Goal: Task Accomplishment & Management: Complete application form

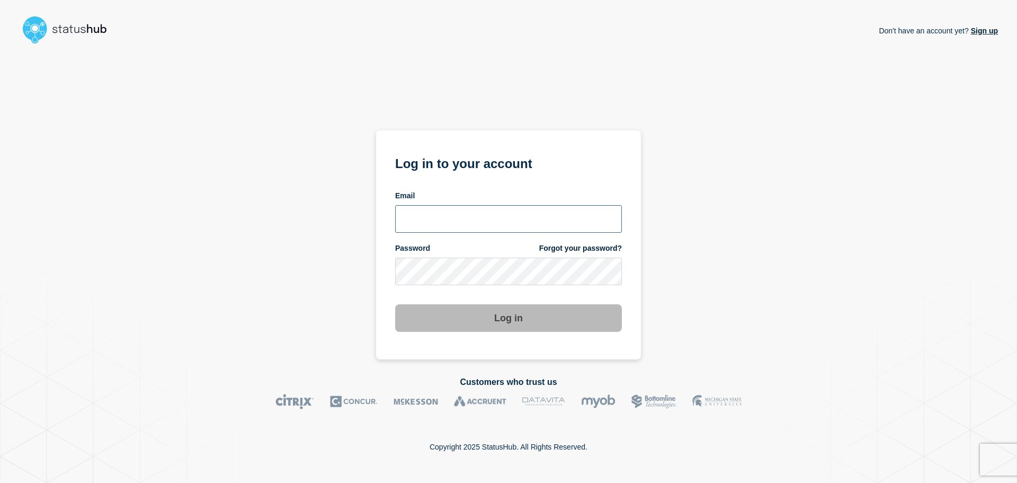
type input "[EMAIL_ADDRESS][DOMAIN_NAME]"
click at [619, 316] on button "Log in" at bounding box center [508, 318] width 227 height 28
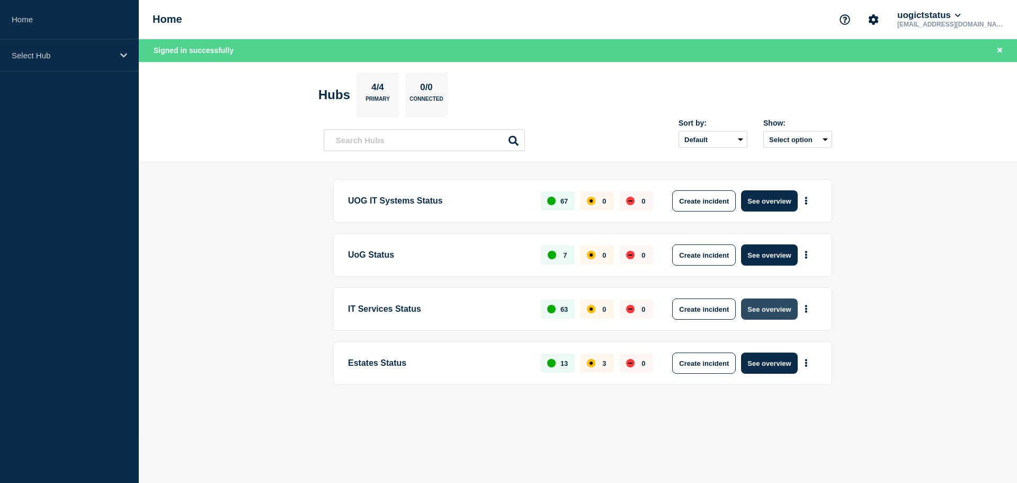
click at [777, 316] on button "See overview" at bounding box center [769, 308] width 56 height 21
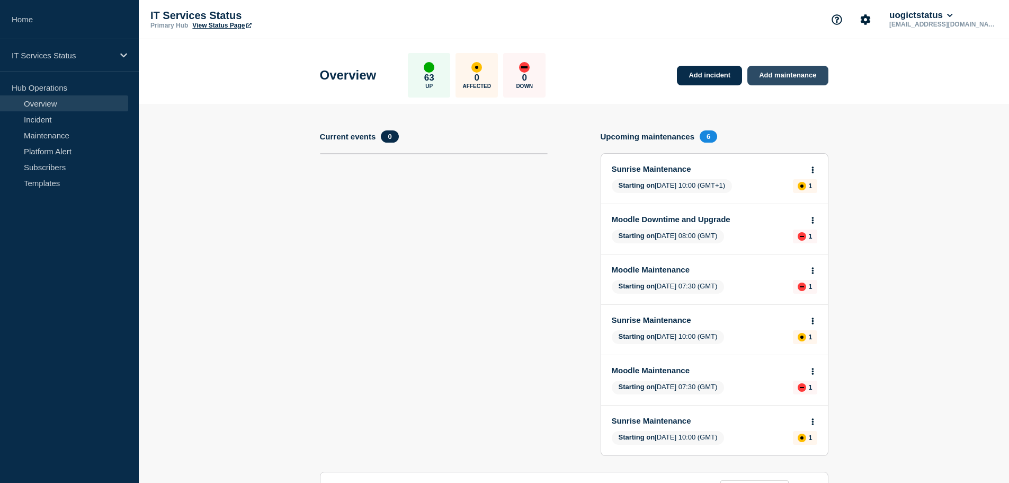
click at [808, 76] on link "Add maintenance" at bounding box center [788, 76] width 81 height 20
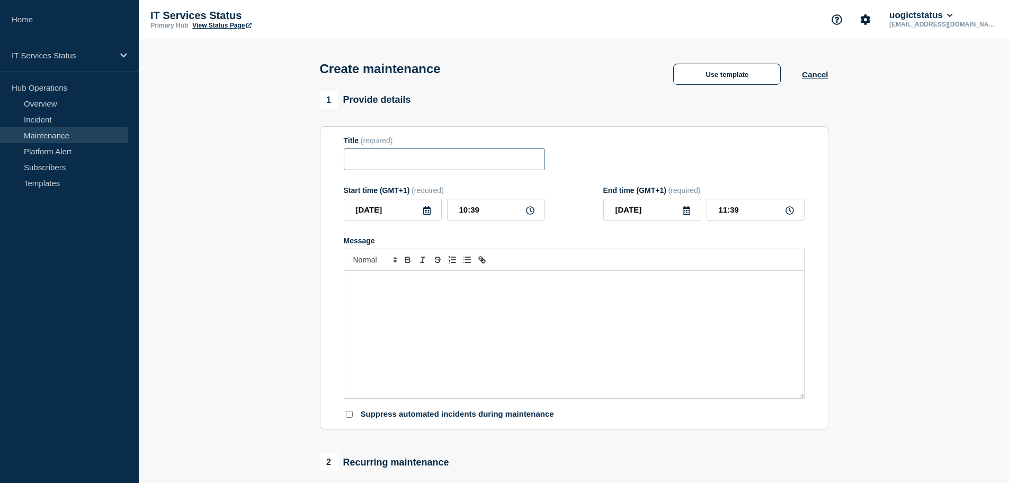
click at [416, 160] on input "Title" at bounding box center [444, 159] width 201 height 22
click at [473, 167] on input "Papercut Essential Maintenannce" at bounding box center [444, 159] width 201 height 22
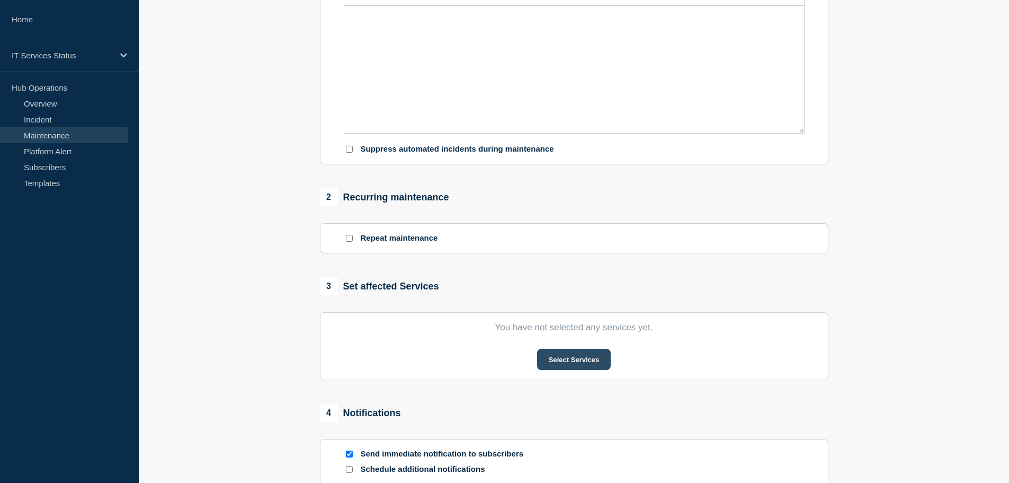
type input "Papercut Essential Maintenance"
click at [559, 358] on button "Select Services" at bounding box center [574, 359] width 74 height 21
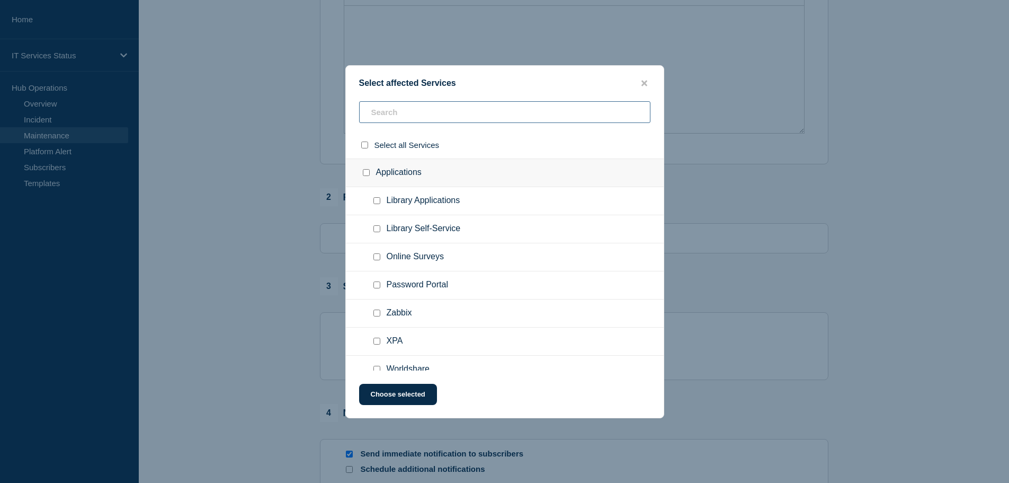
click at [455, 117] on input "text" at bounding box center [504, 112] width 291 height 22
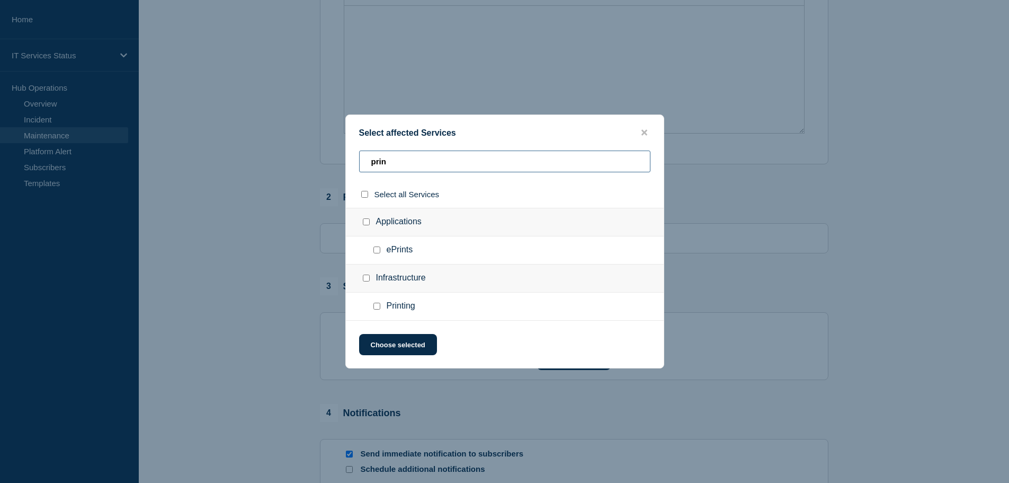
type input "prin"
click at [375, 309] on input "Printing checkbox" at bounding box center [377, 306] width 7 height 7
checkbox input "true"
click at [412, 353] on button "Choose selected" at bounding box center [398, 344] width 78 height 21
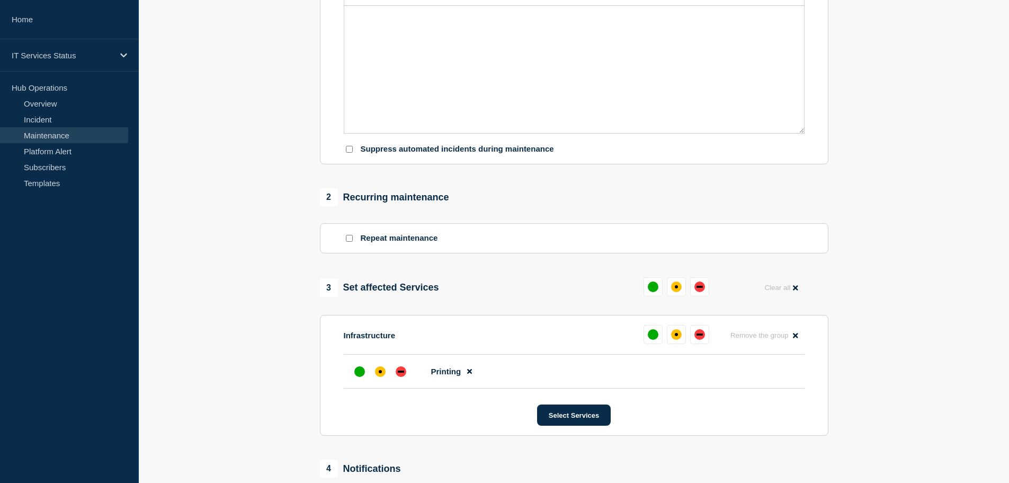
click at [836, 332] on section "1 Provide details Title (required) Papercut Essential Maintenance Start time (G…" at bounding box center [574, 221] width 871 height 791
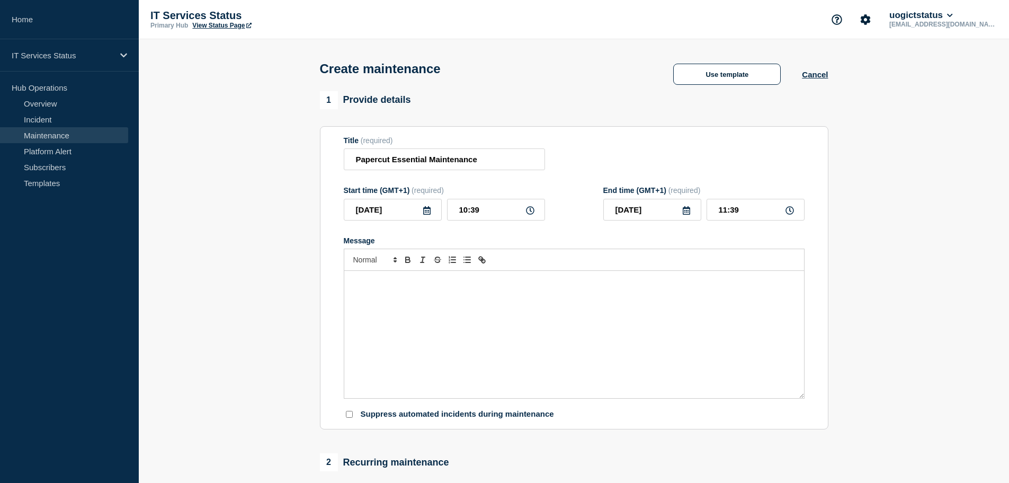
click at [430, 210] on icon at bounding box center [427, 210] width 8 height 8
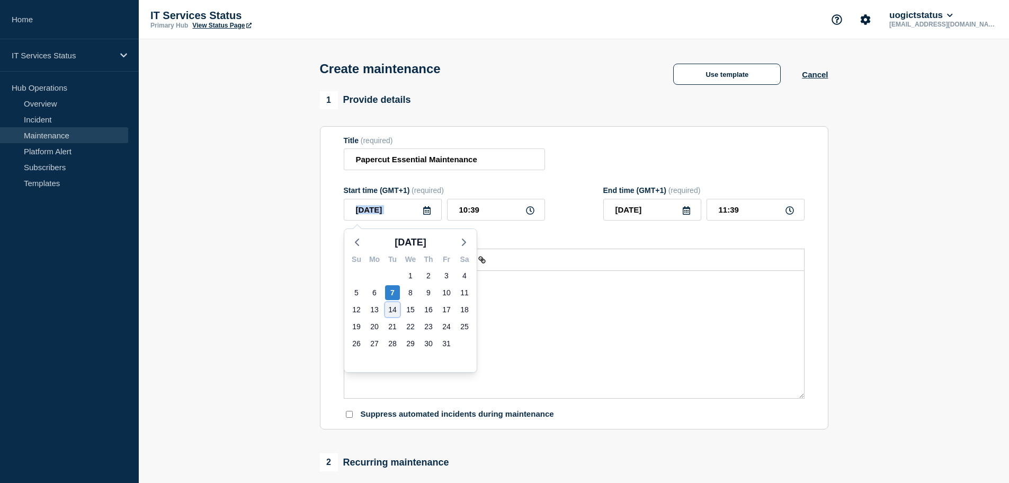
click at [390, 304] on div "14" at bounding box center [392, 309] width 15 height 15
type input "[DATE]"
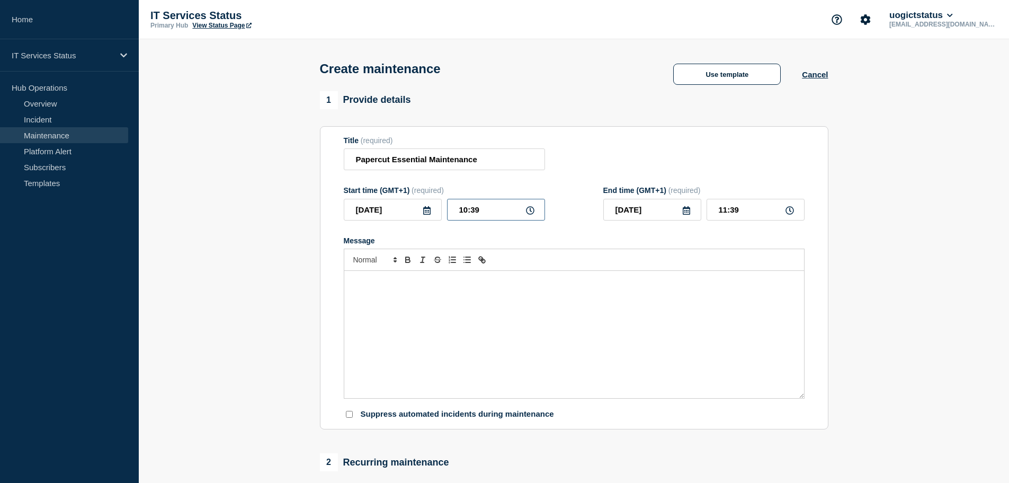
drag, startPoint x: 494, startPoint y: 214, endPoint x: 338, endPoint y: 193, distance: 157.7
click at [338, 193] on section "Title (required) Papercut Essential Maintenance Start time (GMT+1) (required) […" at bounding box center [574, 278] width 509 height 304
type input "17:00"
type input "18:00"
click at [569, 235] on form "Title (required) Papercut Essential Maintenance Start time (GMT+1) (required) […" at bounding box center [574, 278] width 461 height 284
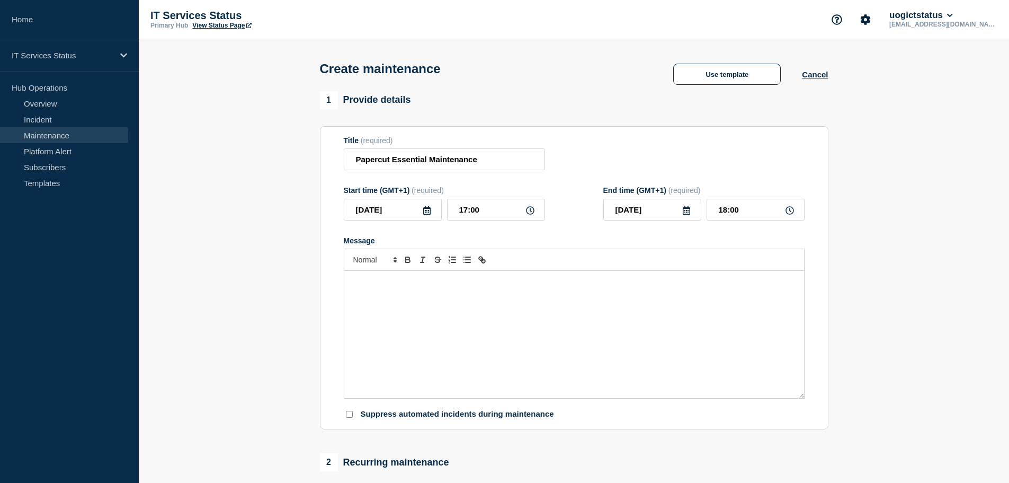
click at [609, 318] on div "Message" at bounding box center [574, 334] width 460 height 127
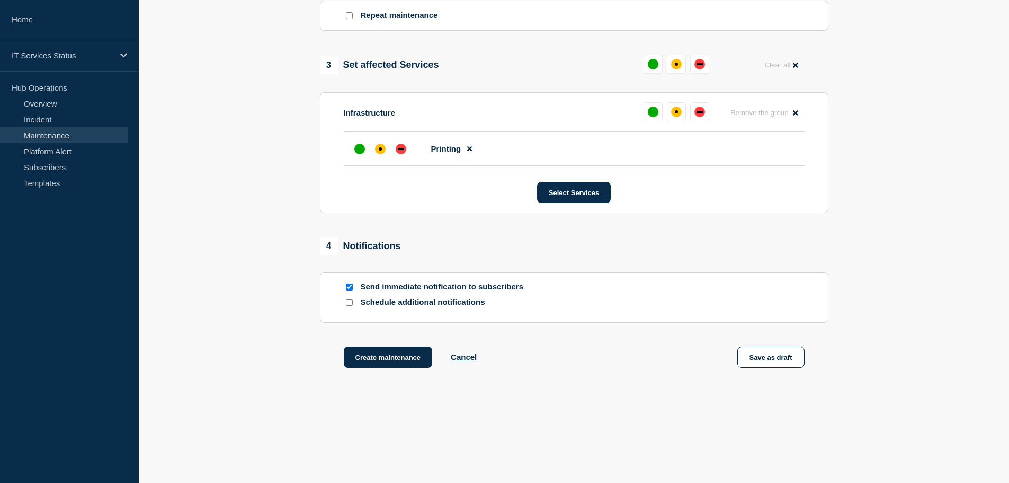
scroll to position [497, 0]
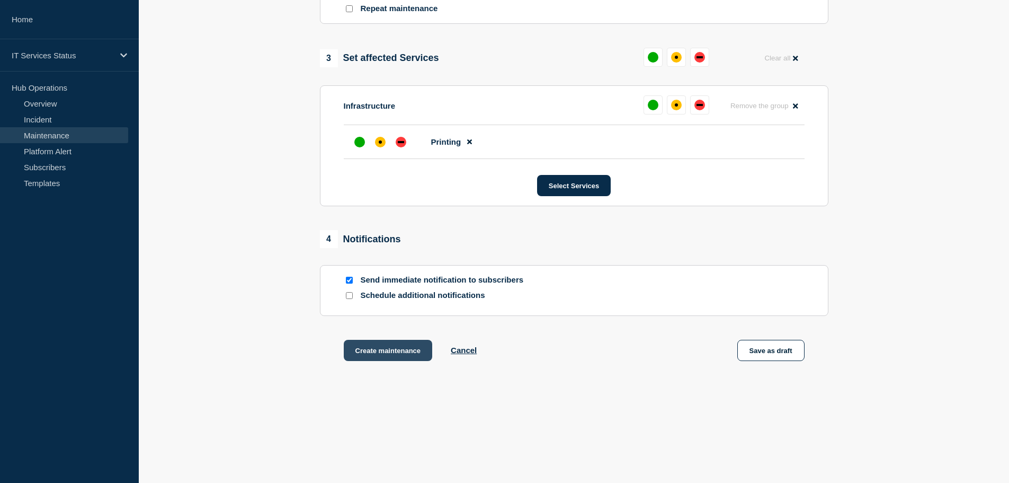
click at [402, 351] on button "Create maintenance" at bounding box center [388, 350] width 89 height 21
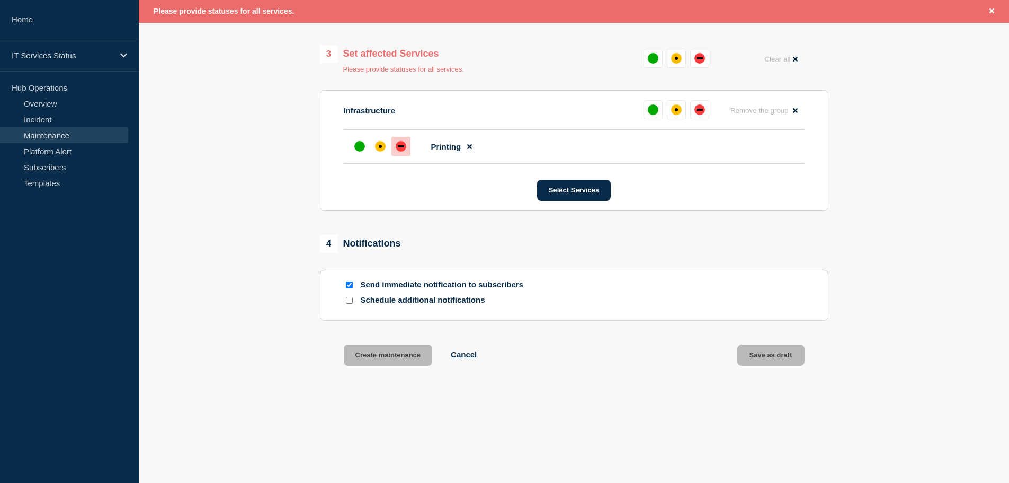
click at [401, 144] on div "down" at bounding box center [401, 146] width 11 height 11
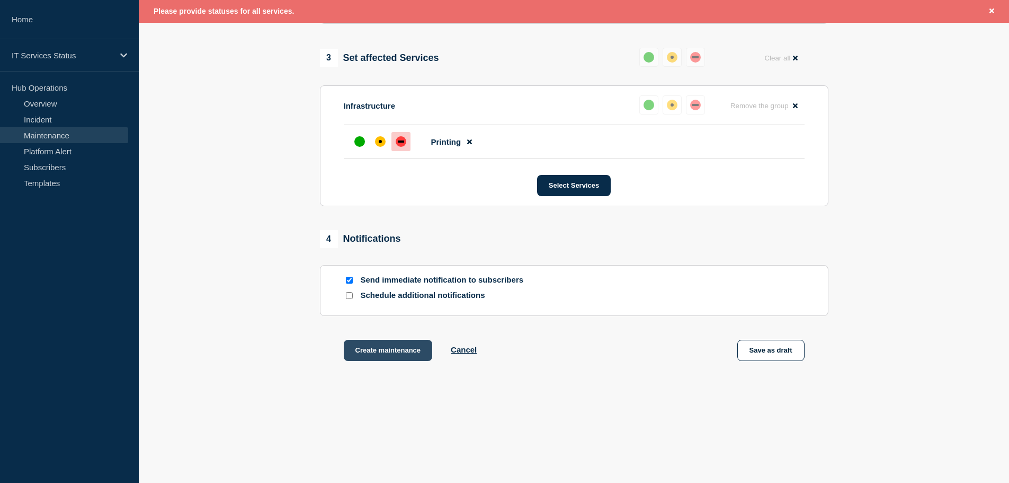
click at [397, 350] on button "Create maintenance" at bounding box center [388, 350] width 89 height 21
